Goal: Task Accomplishment & Management: Use online tool/utility

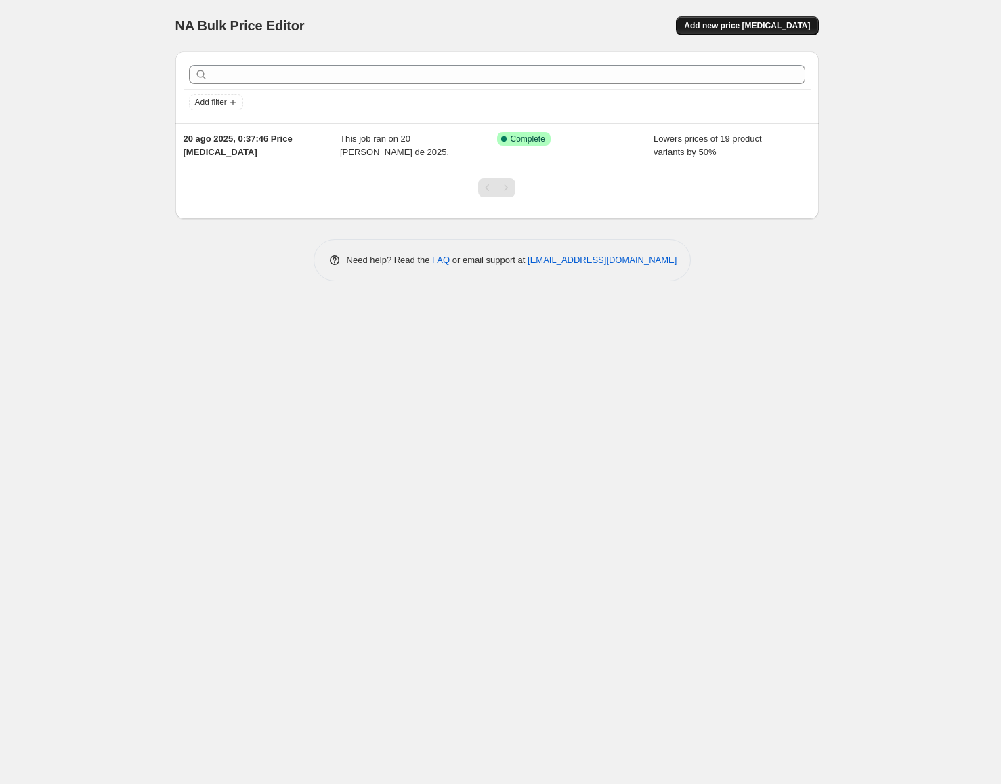
click at [734, 22] on span "Add new price [MEDICAL_DATA]" at bounding box center [747, 25] width 126 height 11
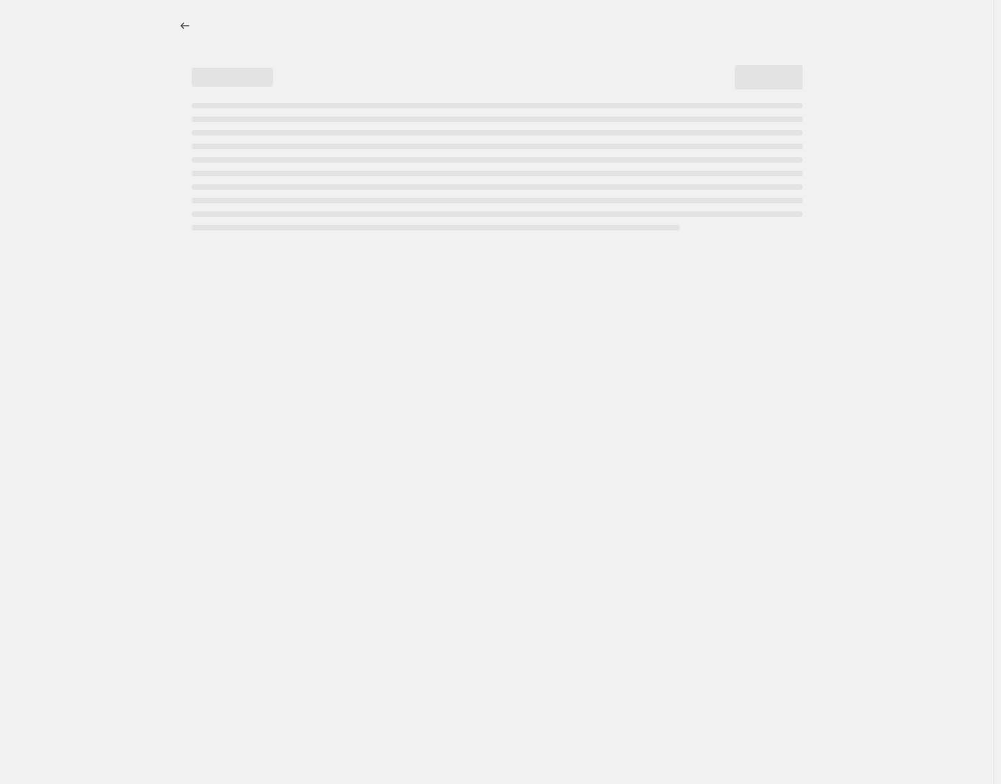
select select "percentage"
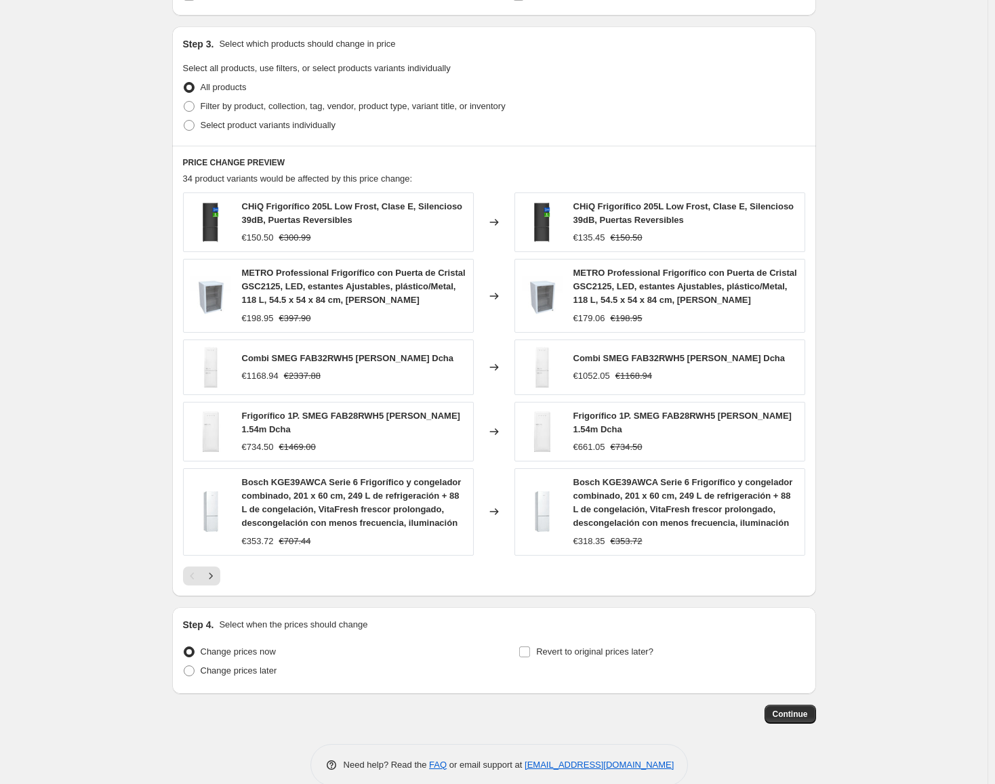
scroll to position [624, 0]
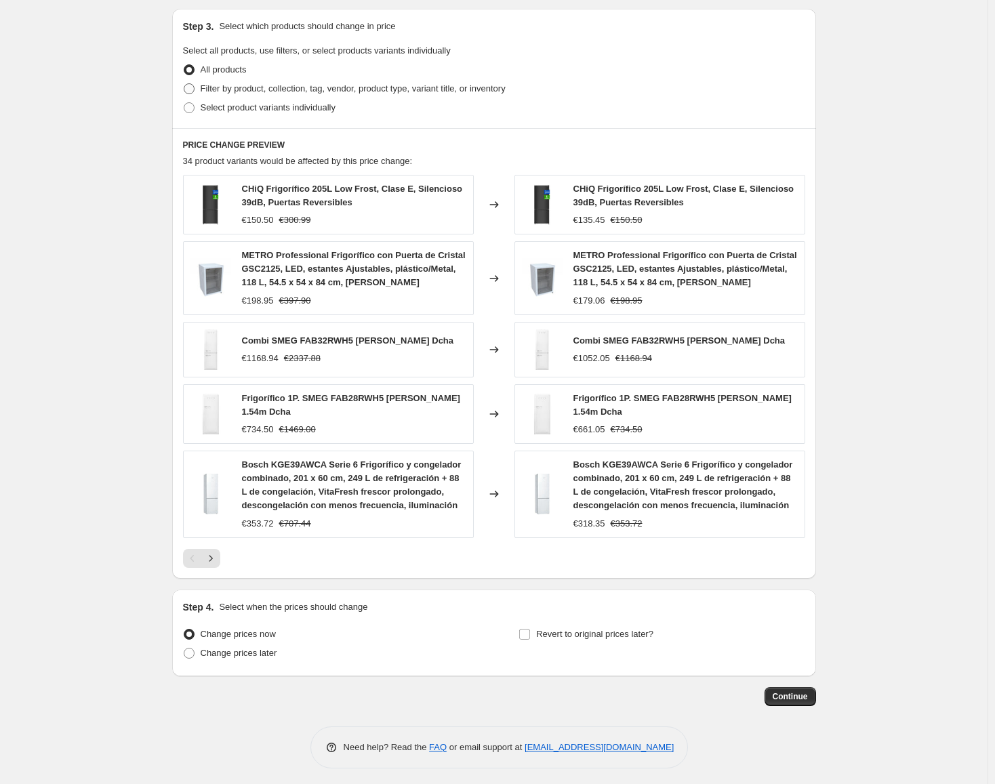
click at [202, 91] on label "Filter by product, collection, tag, vendor, product type, variant title, or inv…" at bounding box center [344, 88] width 322 height 19
click at [184, 84] on input "Filter by product, collection, tag, vendor, product type, variant title, or inv…" at bounding box center [184, 83] width 1 height 1
radio input "true"
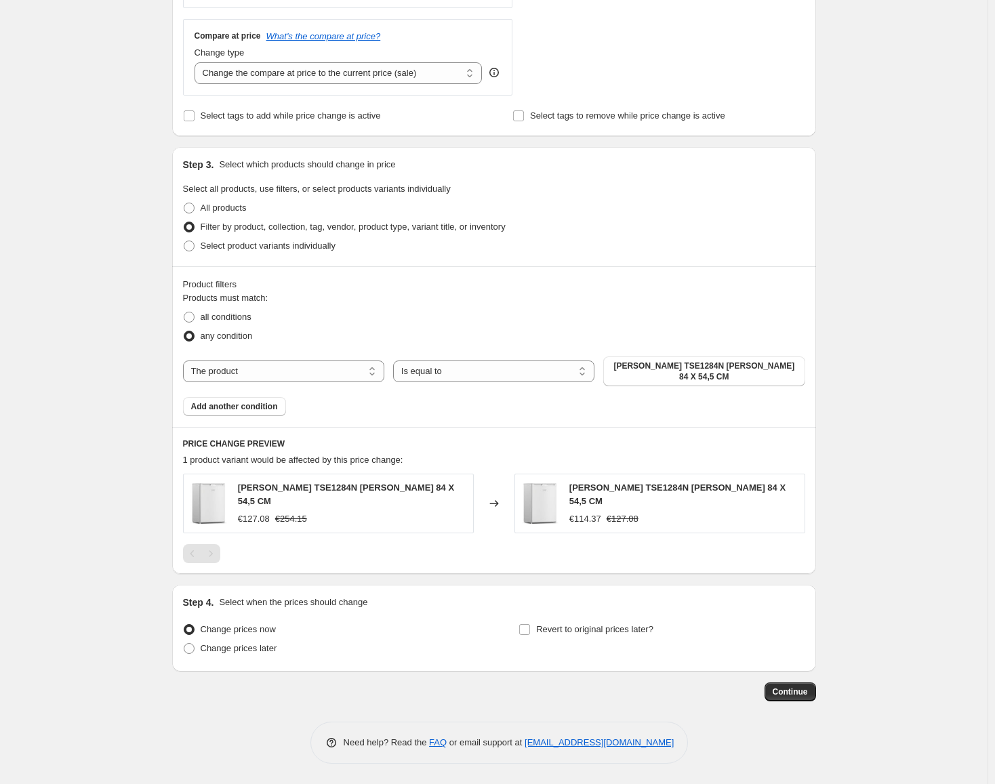
scroll to position [474, 0]
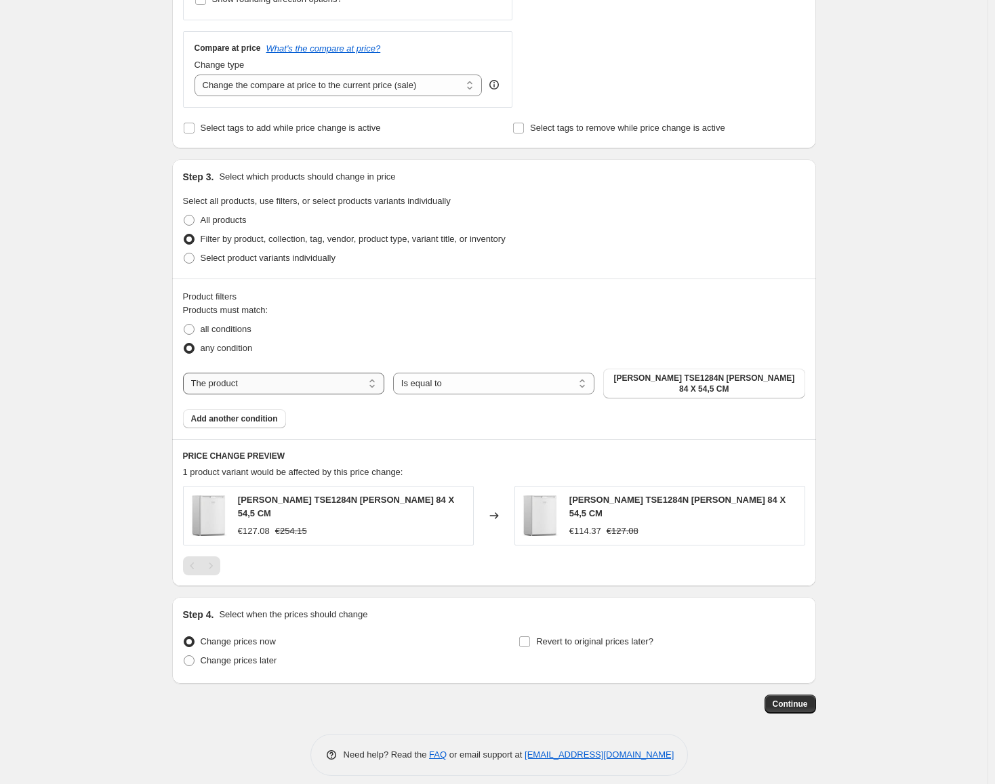
click at [284, 379] on select "The product The product's collection The product's tag The product's vendor The…" at bounding box center [283, 384] width 201 height 22
select select "collection"
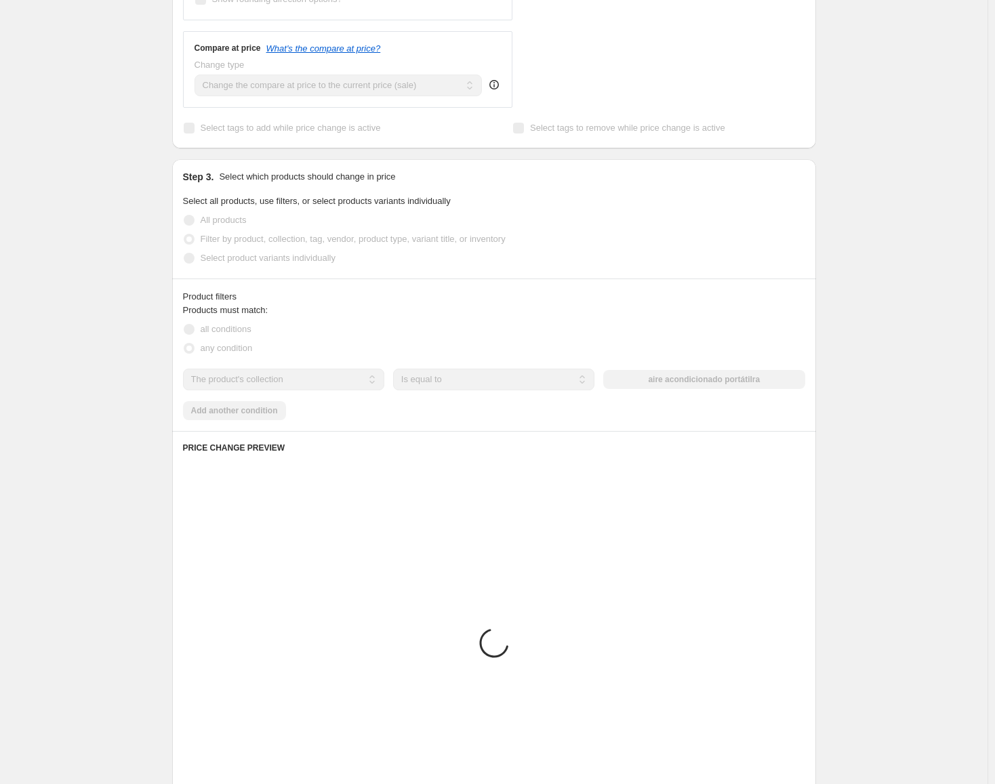
scroll to position [381, 0]
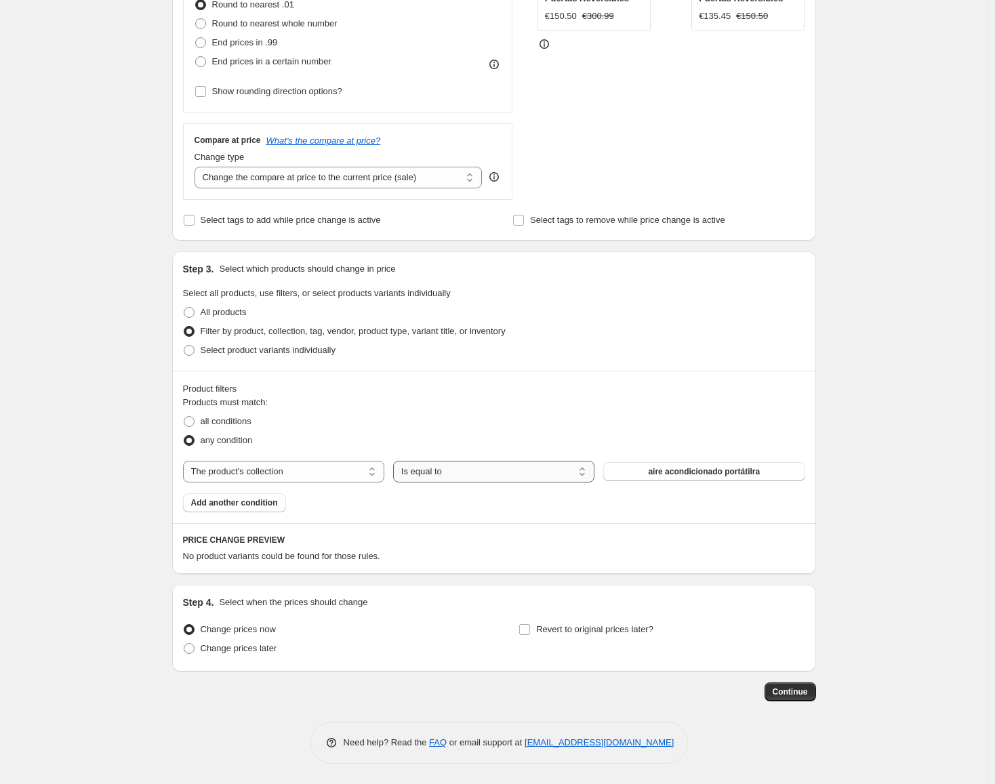
click at [429, 469] on select "Is equal to Is not equal to" at bounding box center [493, 472] width 201 height 22
click at [249, 471] on select "The product The product's collection The product's tag The product's vendor The…" at bounding box center [283, 472] width 201 height 22
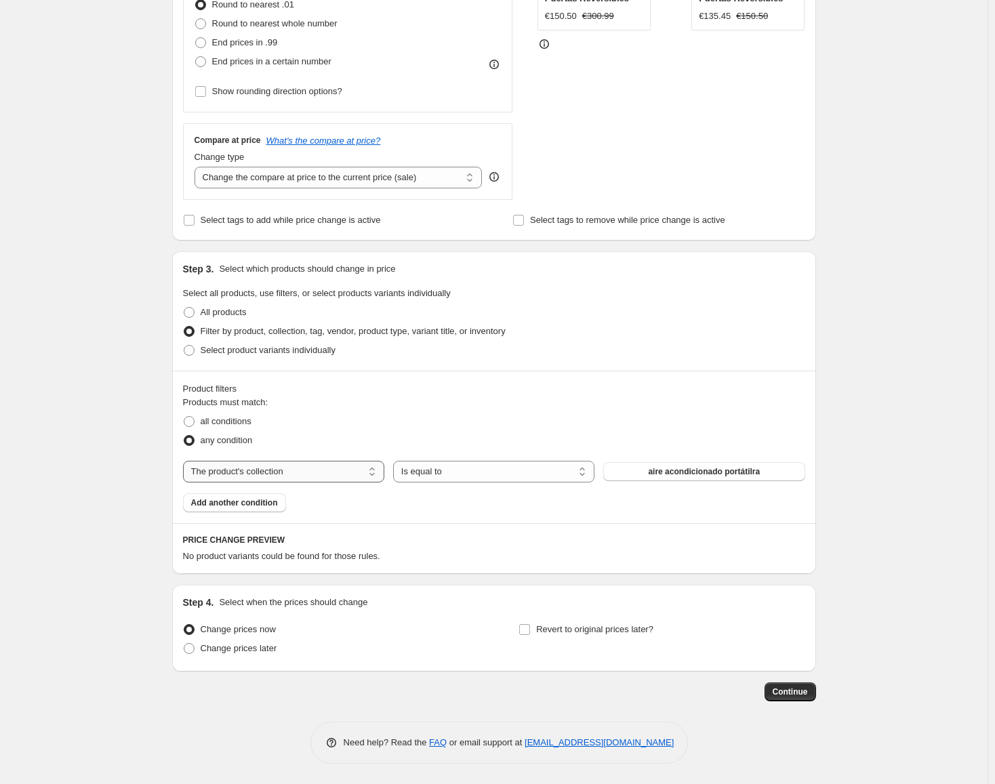
click at [186, 461] on select "The product The product's collection The product's tag The product's vendor The…" at bounding box center [283, 472] width 201 height 22
click at [459, 472] on select "Is equal to Is not equal to" at bounding box center [493, 472] width 201 height 22
click at [726, 472] on span "aire acondicionado portátilra" at bounding box center [704, 471] width 112 height 11
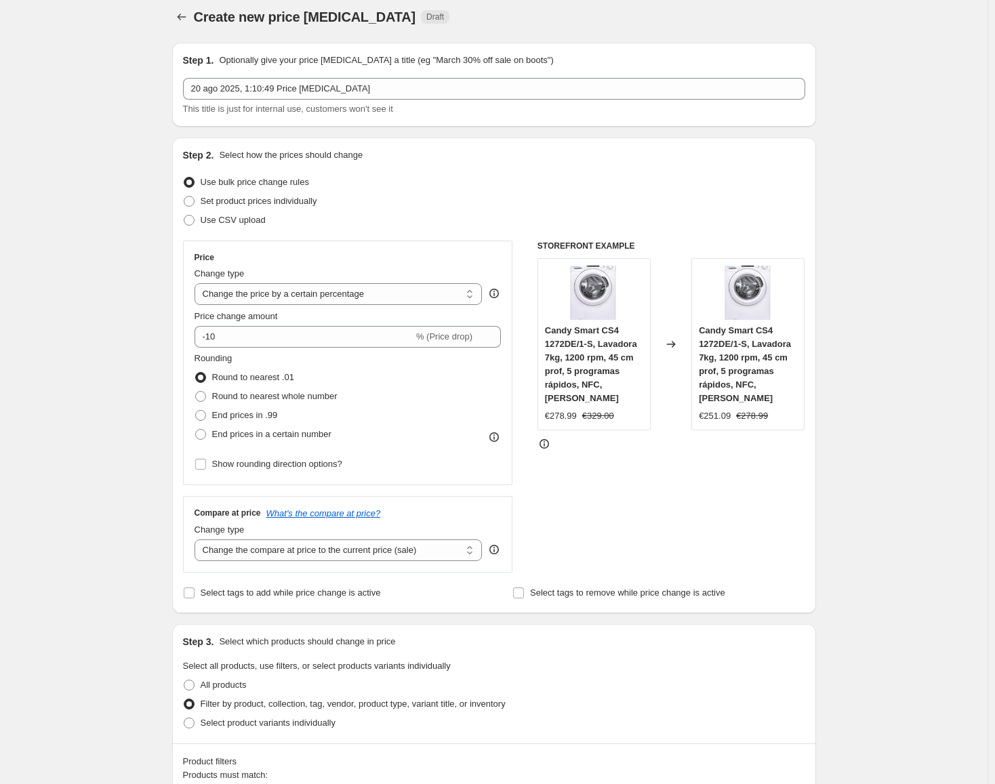
scroll to position [0, 0]
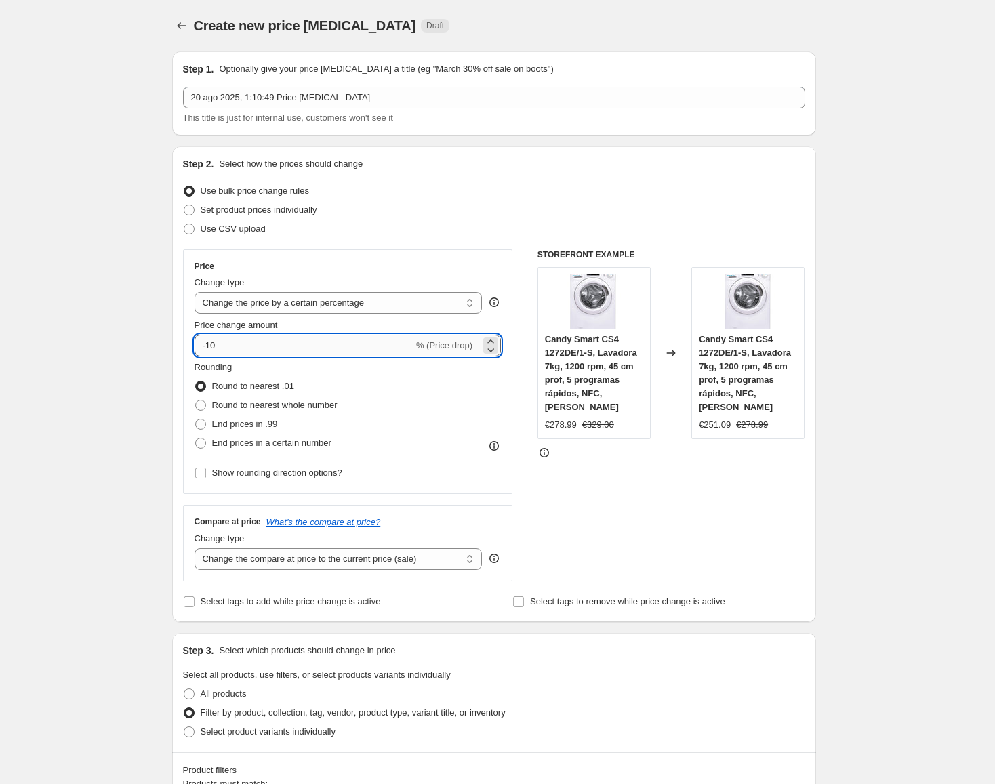
drag, startPoint x: 210, startPoint y: 345, endPoint x: 238, endPoint y: 346, distance: 27.8
click at [238, 346] on input "-10" at bounding box center [303, 346] width 219 height 22
type input "-50"
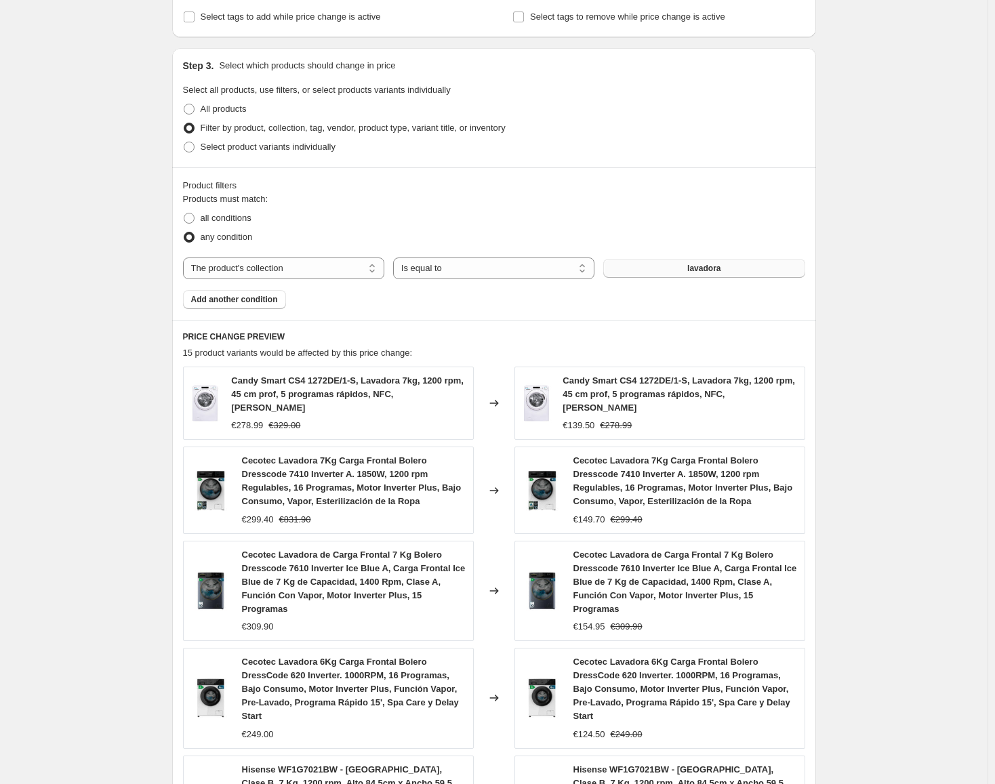
scroll to position [853, 0]
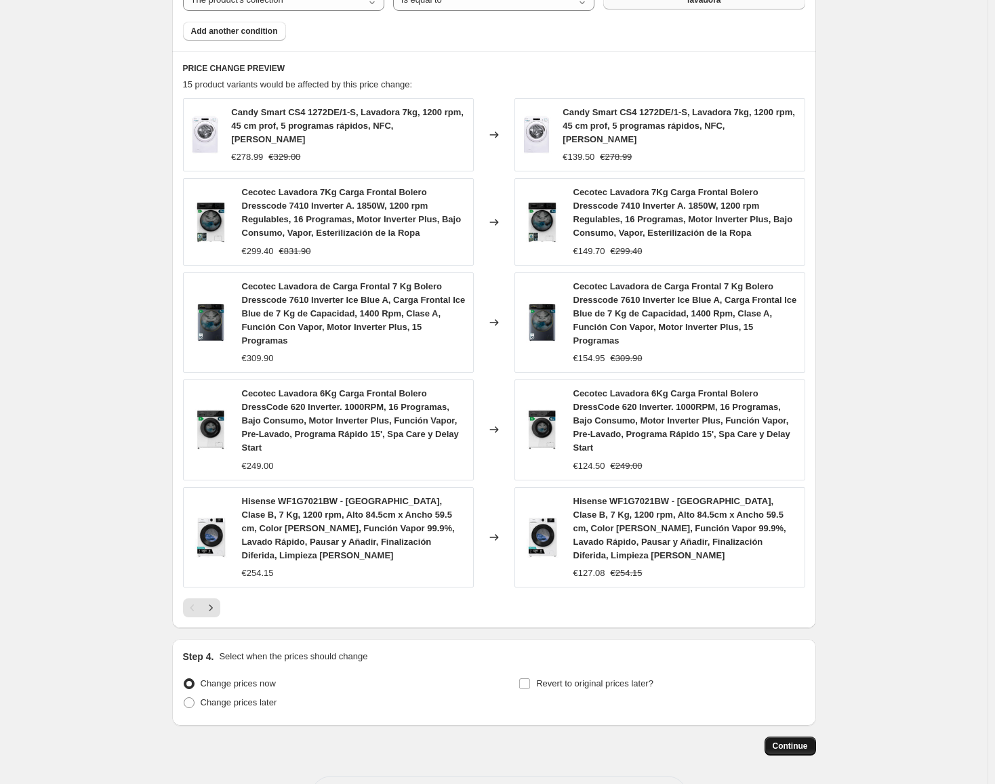
click at [793, 740] on span "Continue" at bounding box center [789, 745] width 35 height 11
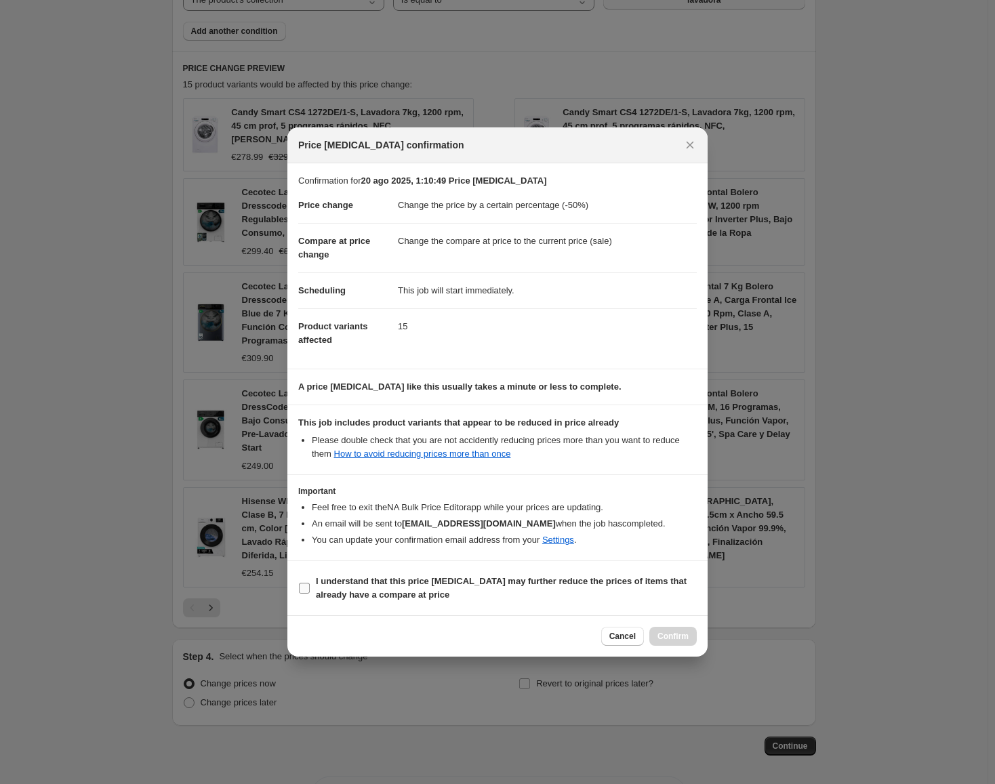
click at [308, 588] on input "I understand that this price [MEDICAL_DATA] may further reduce the prices of it…" at bounding box center [304, 588] width 11 height 11
checkbox input "true"
click at [675, 633] on span "Confirm" at bounding box center [672, 636] width 31 height 11
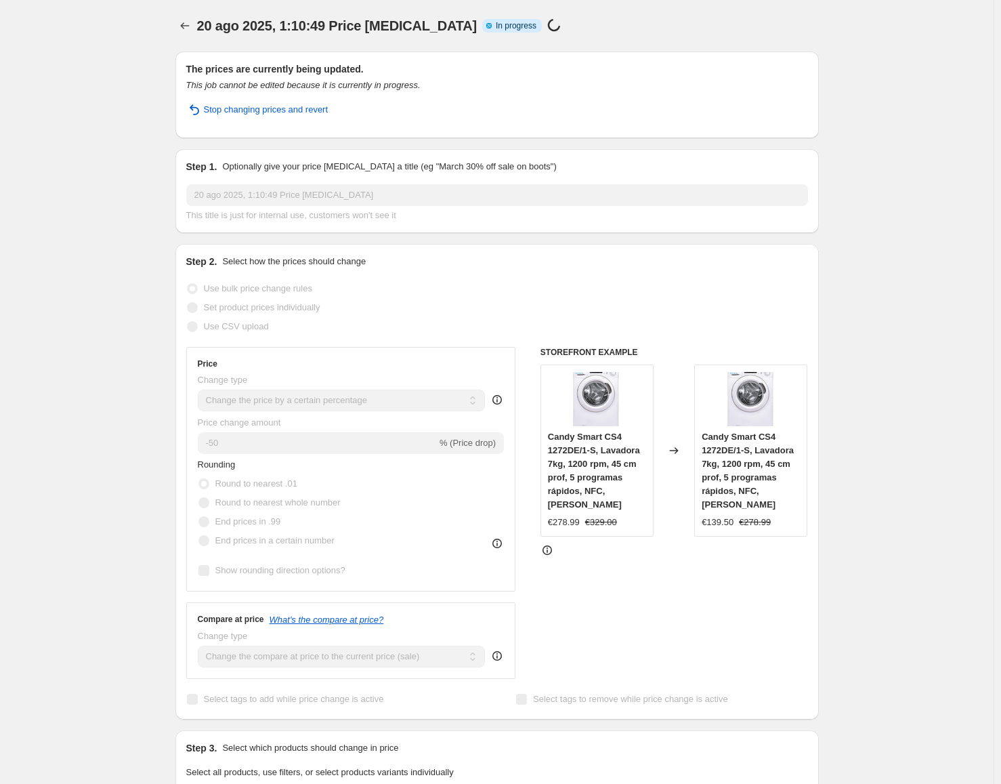
select select "percentage"
select select "collection"
